Goal: Task Accomplishment & Management: Manage account settings

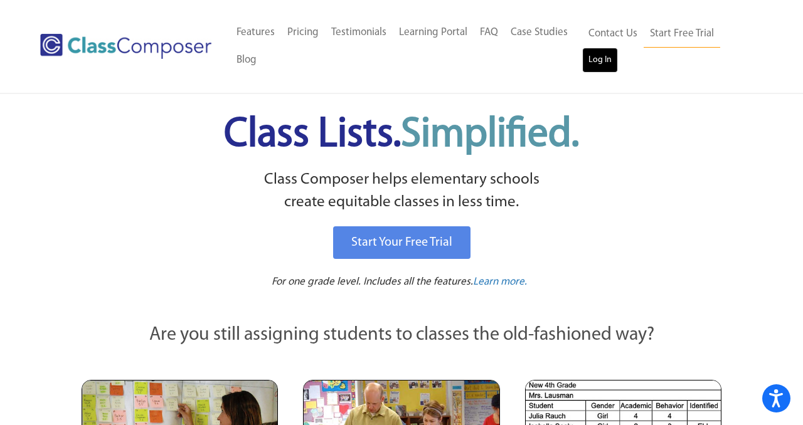
click at [588, 69] on link "Log In" at bounding box center [600, 60] width 36 height 25
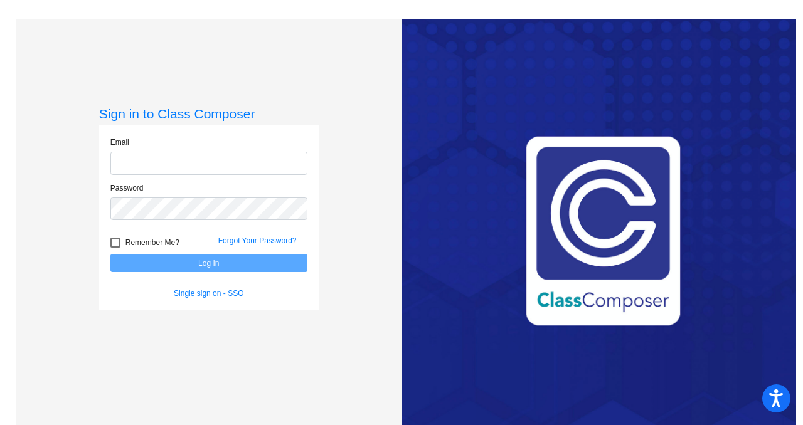
click at [156, 164] on input "email" at bounding box center [208, 163] width 197 height 23
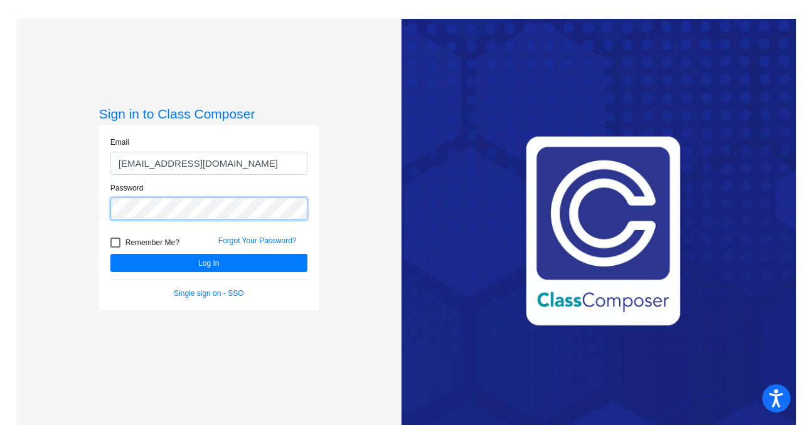
click at [110, 254] on button "Log In" at bounding box center [208, 263] width 197 height 18
click at [0, 196] on mat-sidenav-content "Sign in to Class Composer [PERSON_NAME] [PERSON_NAME][EMAIL_ADDRESS][DOMAIN_NAM…" at bounding box center [401, 212] width 803 height 425
click at [110, 254] on button "Log In" at bounding box center [208, 263] width 197 height 18
click at [20, 216] on div "Sign in to Class Composer [PERSON_NAME] [PERSON_NAME][EMAIL_ADDRESS][DOMAIN_NAM…" at bounding box center [208, 231] width 385 height 425
click at [110, 254] on button "Log In" at bounding box center [208, 263] width 197 height 18
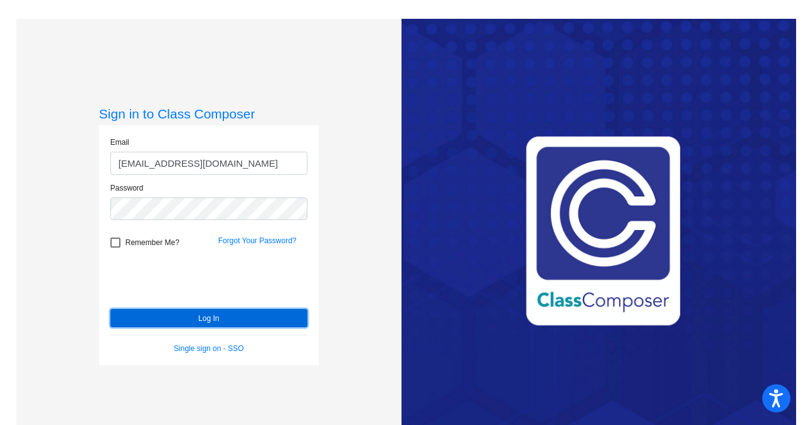
click at [146, 322] on button "Log In" at bounding box center [208, 318] width 197 height 18
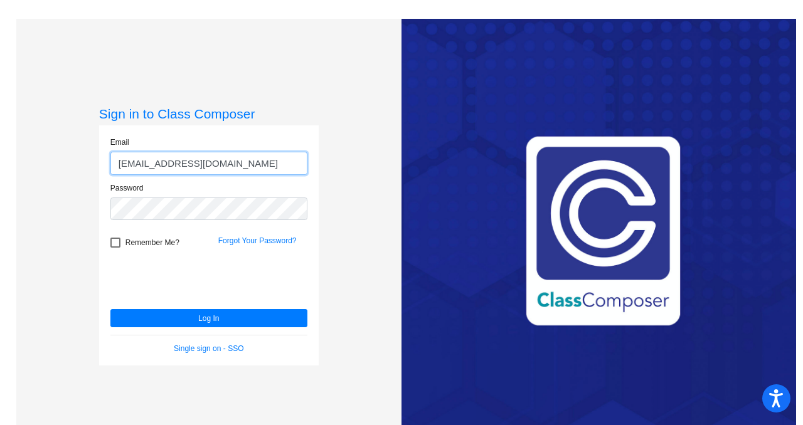
click at [276, 166] on input "[EMAIL_ADDRESS][DOMAIN_NAME]" at bounding box center [208, 163] width 197 height 23
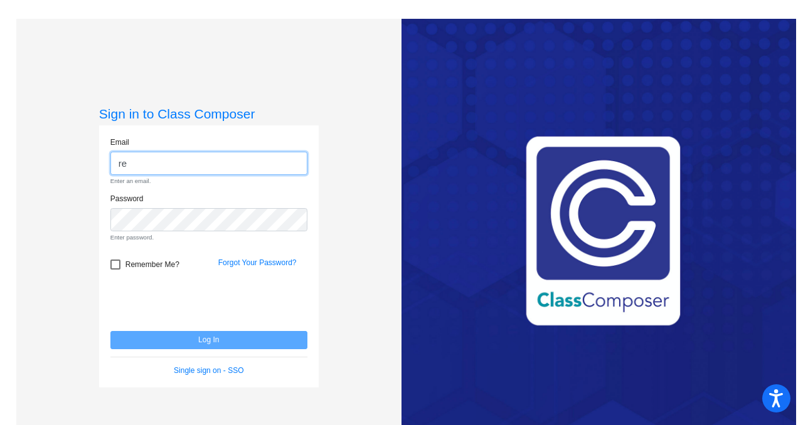
type input "[EMAIL_ADDRESS][DOMAIN_NAME]"
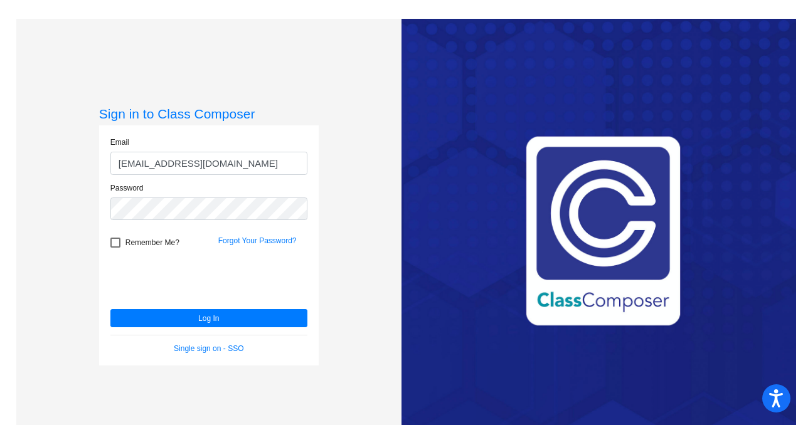
click at [193, 222] on div "Password" at bounding box center [209, 205] width 216 height 46
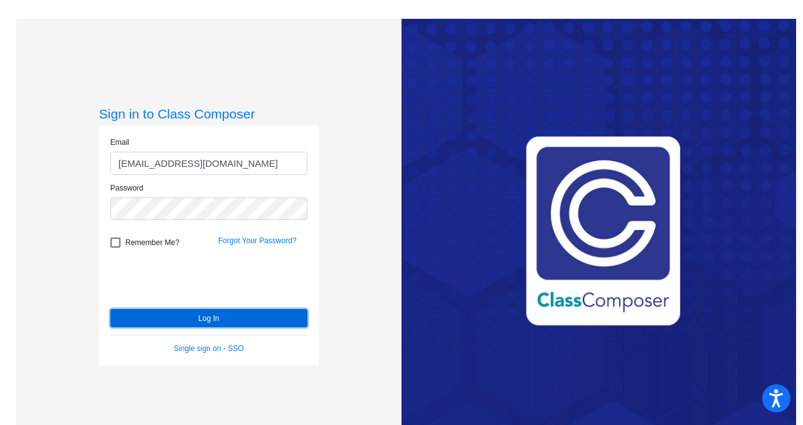
click at [141, 316] on button "Log In" at bounding box center [208, 318] width 197 height 18
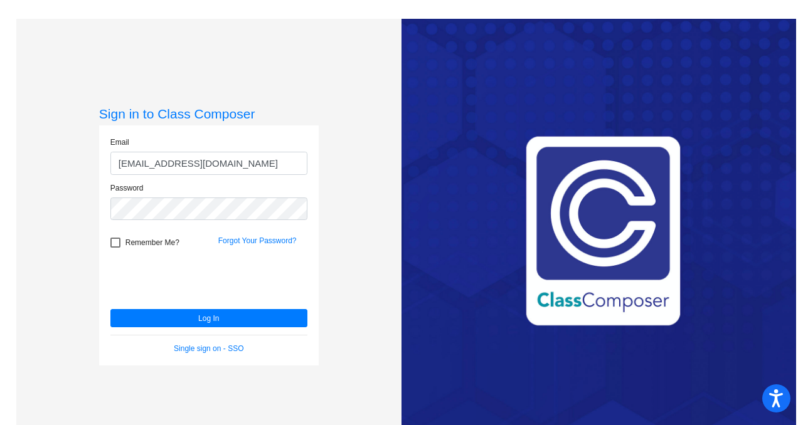
drag, startPoint x: 175, startPoint y: 221, endPoint x: 129, endPoint y: 221, distance: 46.4
click at [129, 221] on div "Password" at bounding box center [209, 205] width 216 height 46
click at [99, 208] on div "Email [EMAIL_ADDRESS][DOMAIN_NAME] Password Remember Me? Forgot Your Password? …" at bounding box center [208, 245] width 219 height 240
click at [110, 309] on button "Log In" at bounding box center [208, 318] width 197 height 18
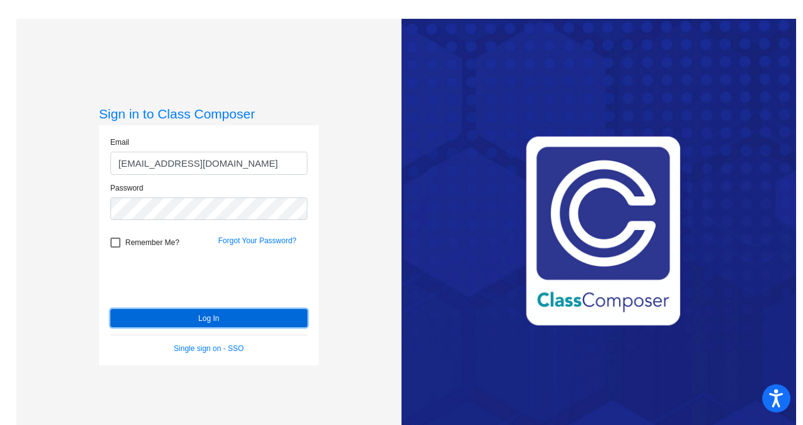
click at [149, 320] on button "Log In" at bounding box center [208, 318] width 197 height 18
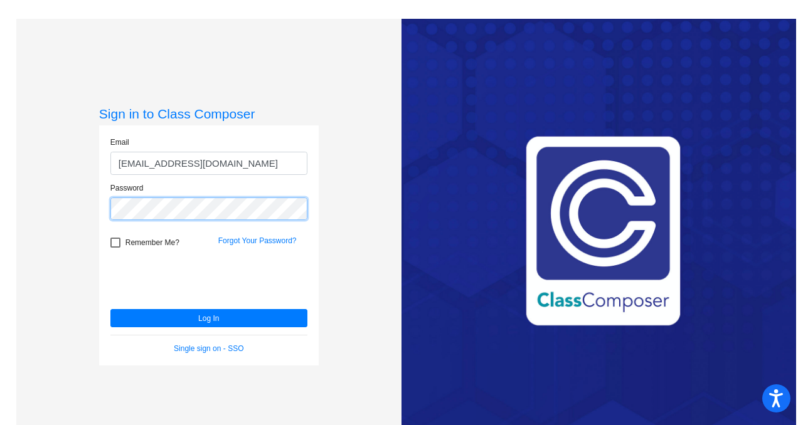
click at [63, 207] on div "Sign in to Class Composer Email [EMAIL_ADDRESS][DOMAIN_NAME] Password Remember …" at bounding box center [208, 231] width 385 height 425
click at [110, 309] on button "Log In" at bounding box center [208, 318] width 197 height 18
